Goal: Navigation & Orientation: Find specific page/section

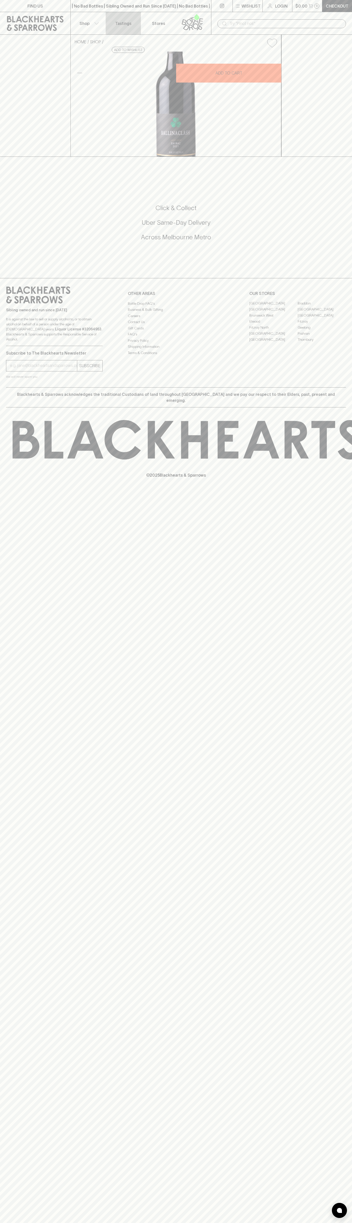
click at [139, 15] on link "Tastings" at bounding box center [123, 23] width 35 height 22
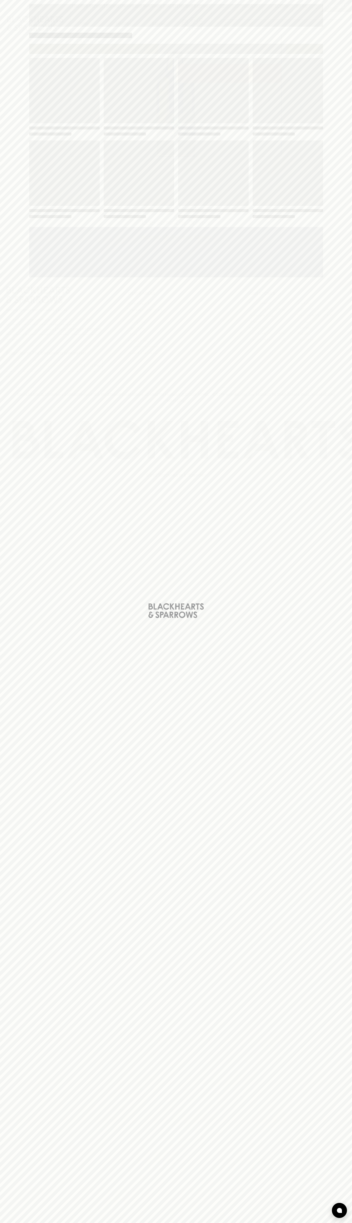
click at [347, 665] on div "Loading" at bounding box center [176, 611] width 352 height 1223
click at [35, 1223] on html "FIND US | No Bad Bottles | Sibling Owned and Run Since [DATE] | No Bad Bottles …" at bounding box center [176, 611] width 352 height 1223
click at [2, 377] on div "Loading" at bounding box center [176, 611] width 352 height 1223
